Goal: Book appointment/travel/reservation

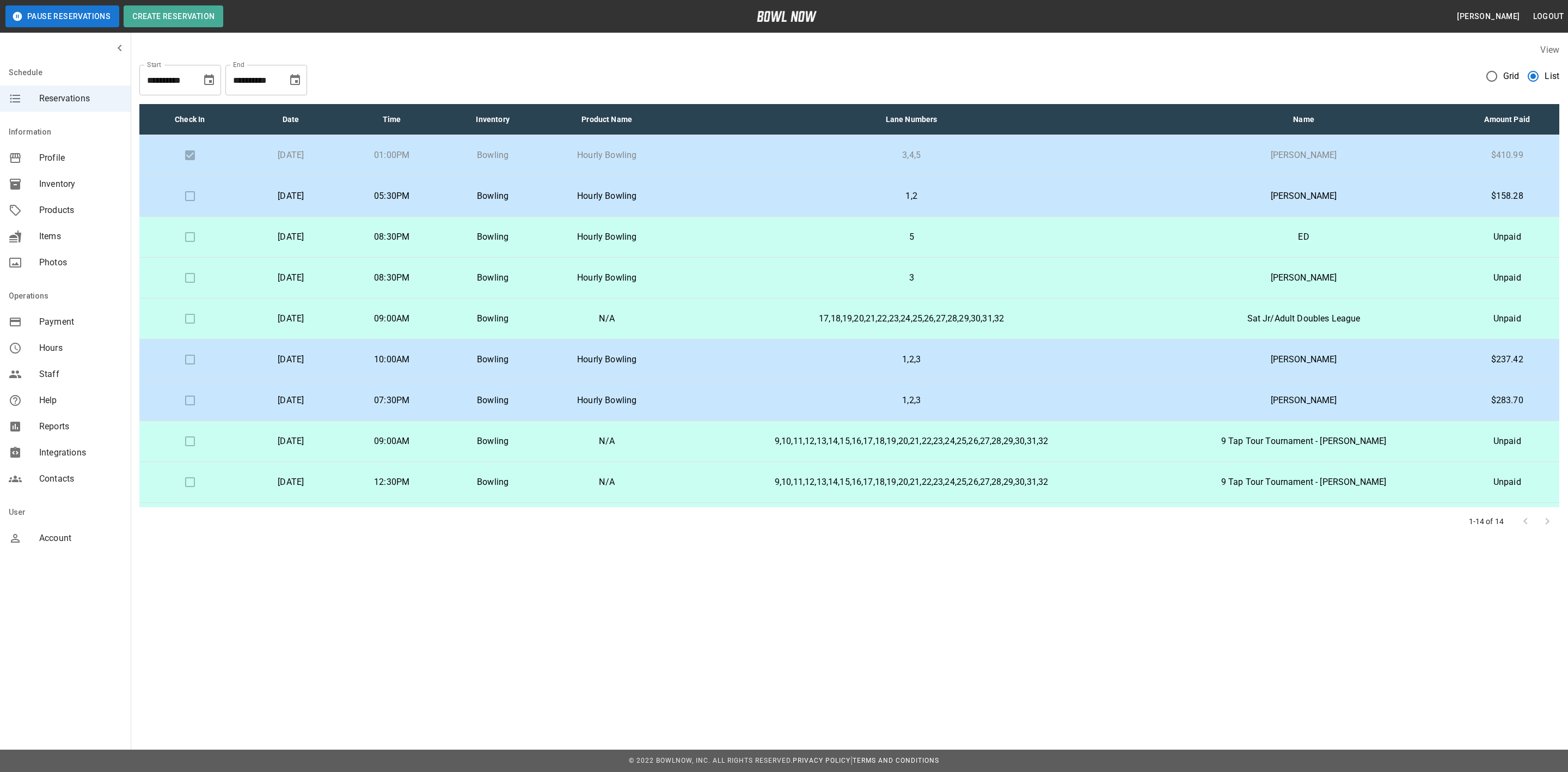
click at [772, 231] on p "5" at bounding box center [912, 237] width 464 height 13
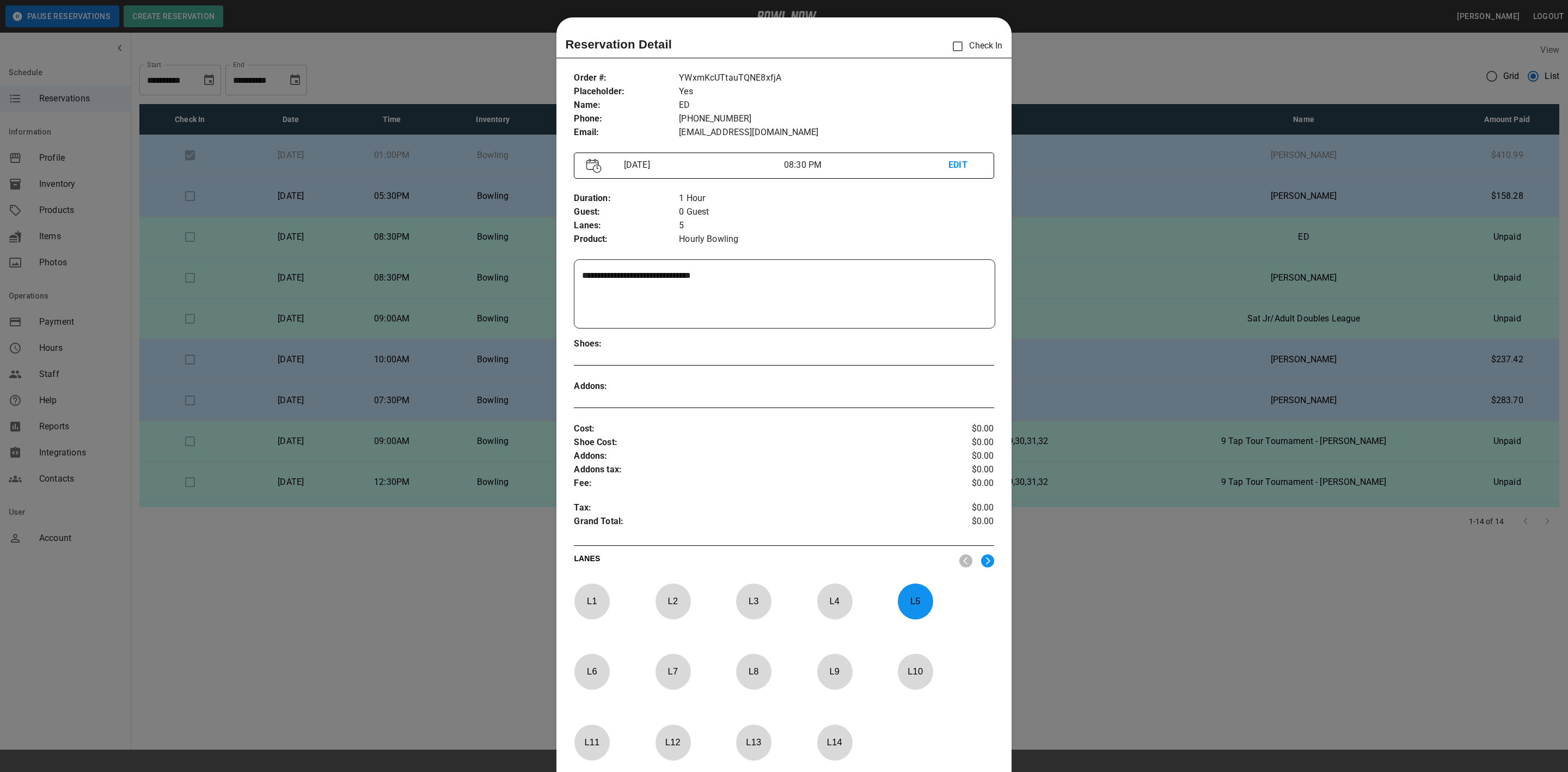
scroll to position [17, 0]
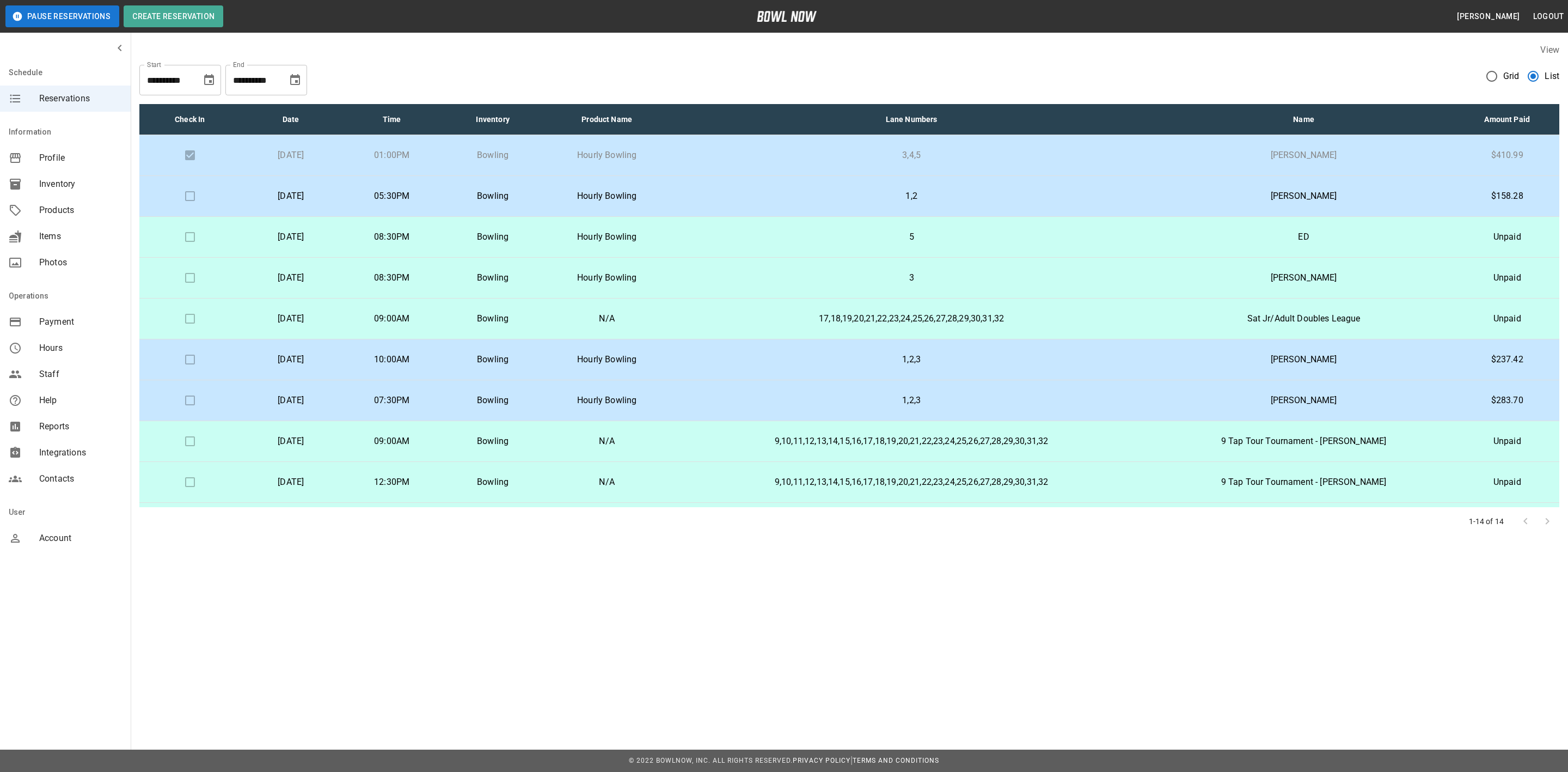
click at [800, 277] on p "3" at bounding box center [912, 278] width 464 height 13
click at [762, 270] on td "3" at bounding box center [912, 278] width 482 height 41
click at [765, 234] on p "5" at bounding box center [912, 237] width 464 height 13
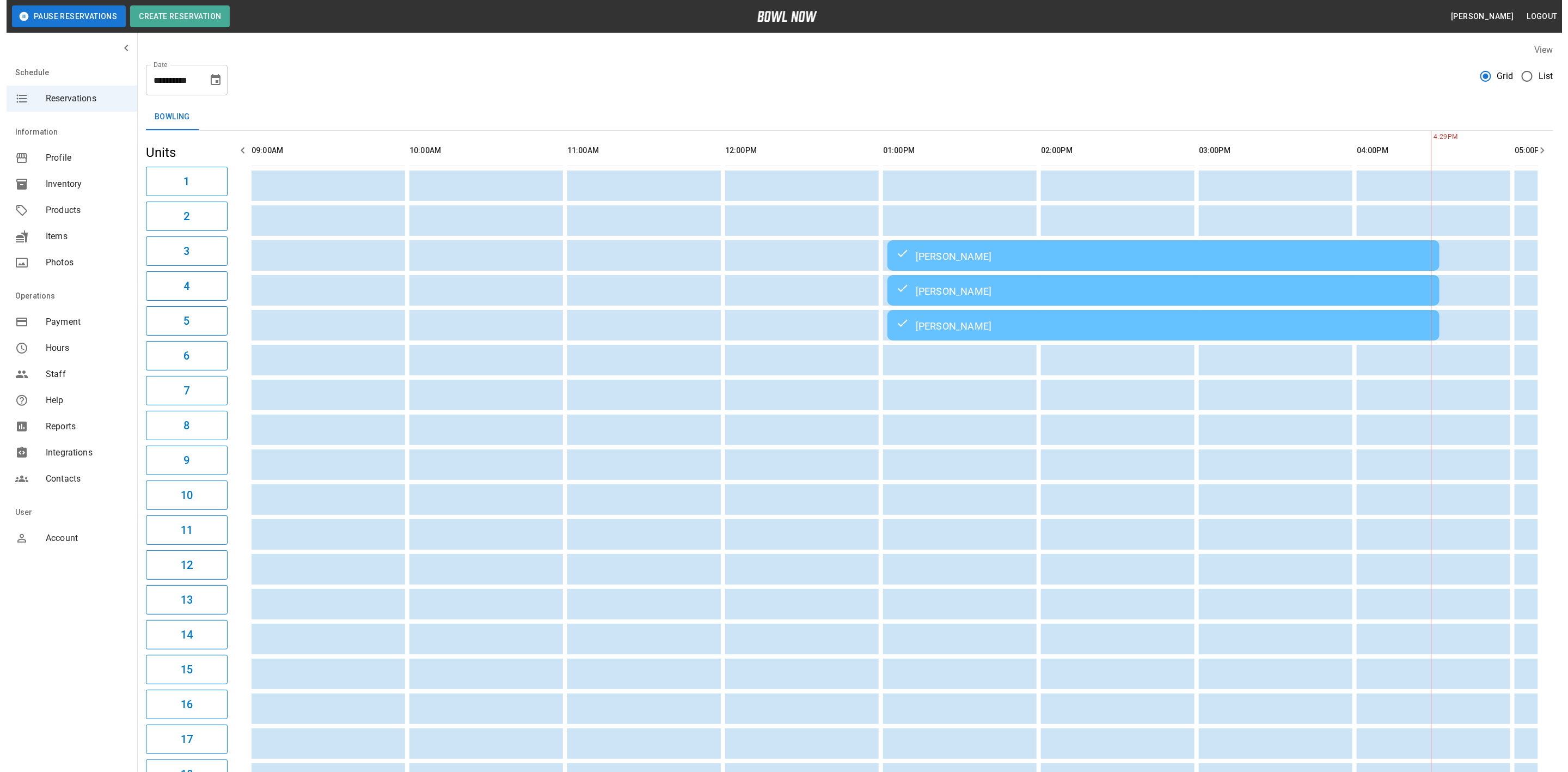
scroll to position [0, 1105]
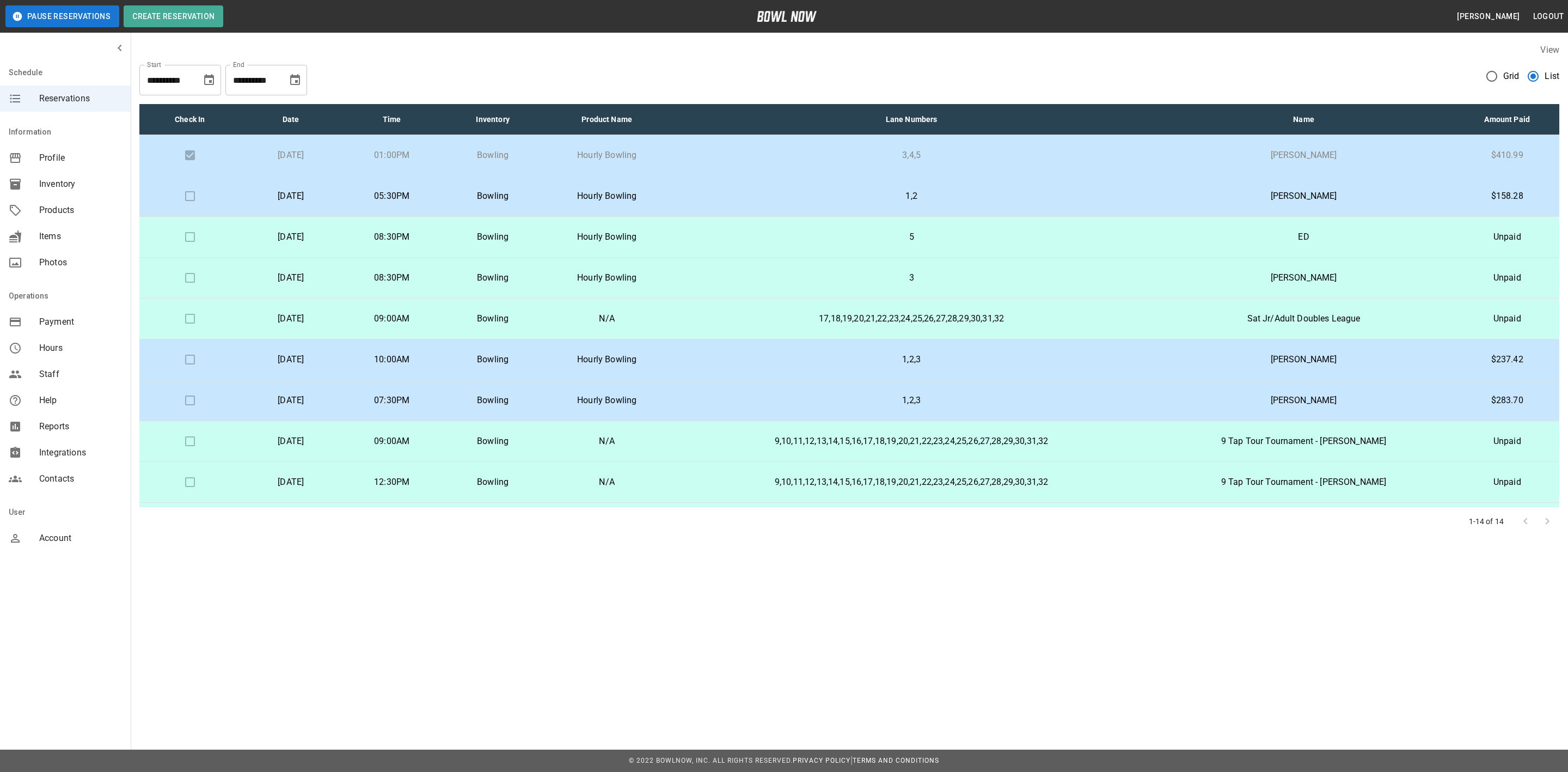
click at [760, 275] on td "3" at bounding box center [912, 278] width 482 height 41
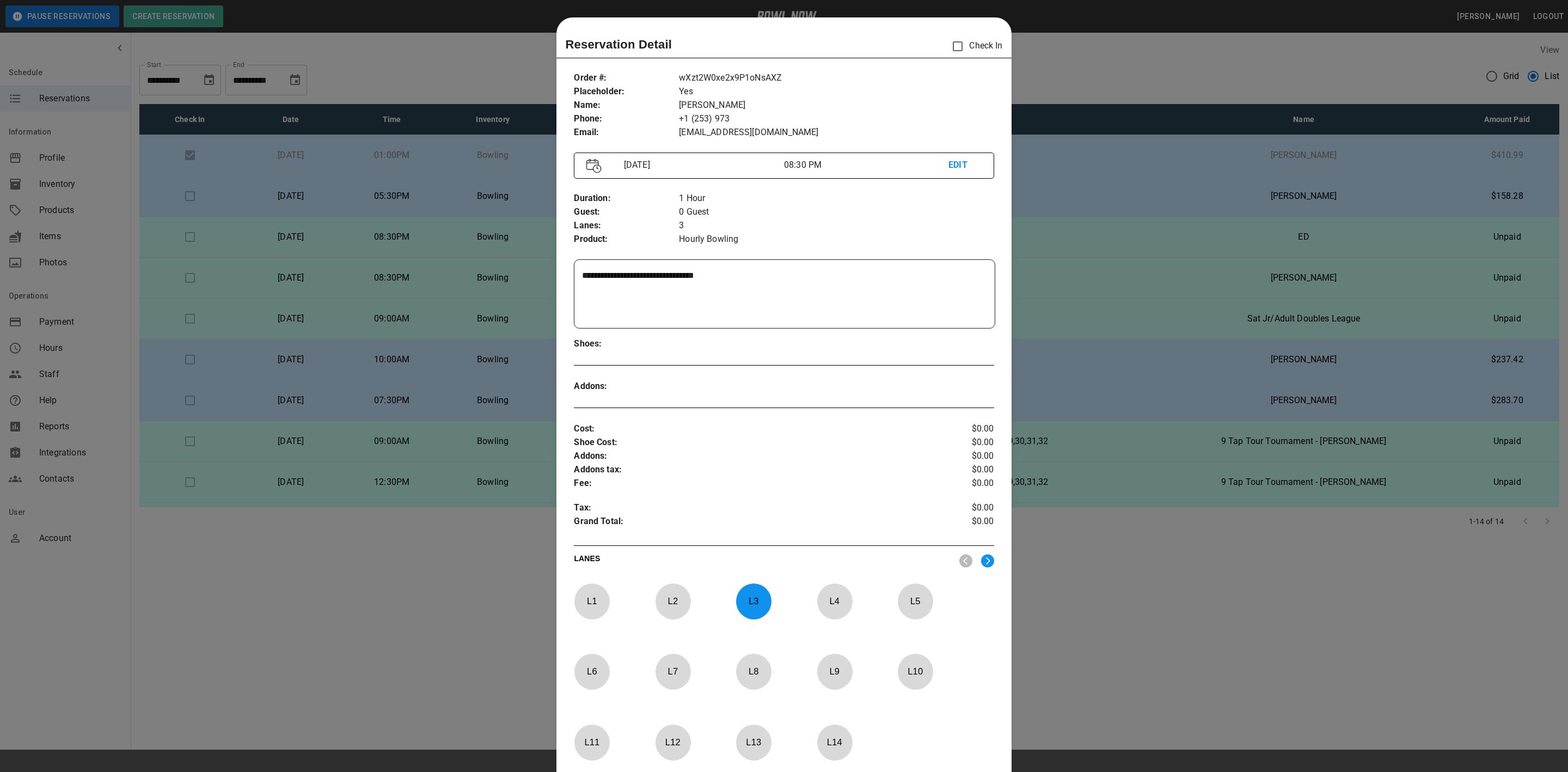
scroll to position [17, 0]
